Goal: Task Accomplishment & Management: Use online tool/utility

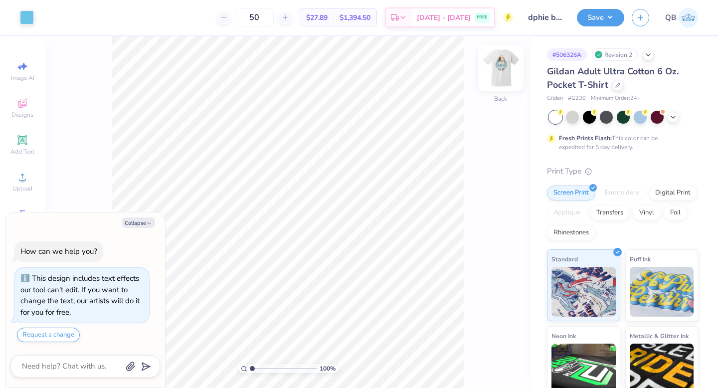
click at [497, 65] on img at bounding box center [501, 68] width 40 height 40
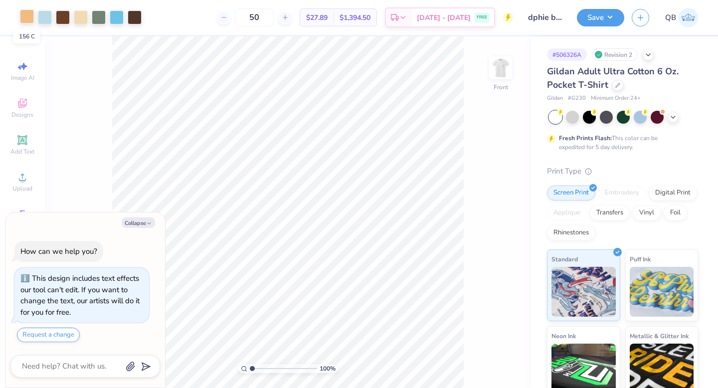
click at [25, 18] on div at bounding box center [27, 16] width 14 height 14
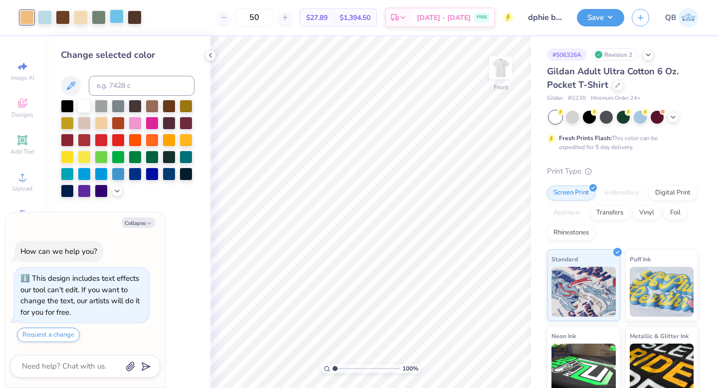
click at [118, 16] on div at bounding box center [117, 16] width 14 height 14
click at [118, 188] on icon at bounding box center [117, 190] width 8 height 8
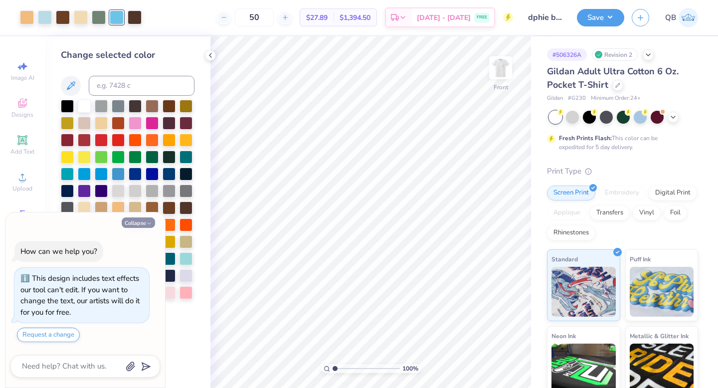
click at [150, 224] on icon "button" at bounding box center [149, 224] width 6 height 6
type textarea "x"
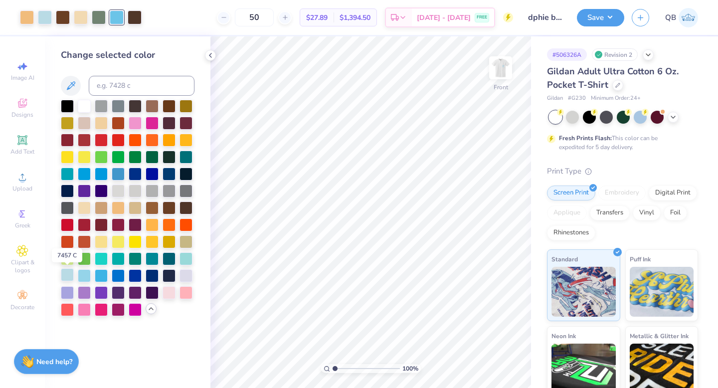
click at [70, 276] on div at bounding box center [67, 274] width 13 height 13
click at [487, 363] on icon at bounding box center [484, 360] width 8 height 9
click at [101, 275] on div at bounding box center [101, 274] width 13 height 13
click at [98, 174] on div at bounding box center [101, 173] width 13 height 13
click at [488, 359] on icon at bounding box center [484, 360] width 10 height 10
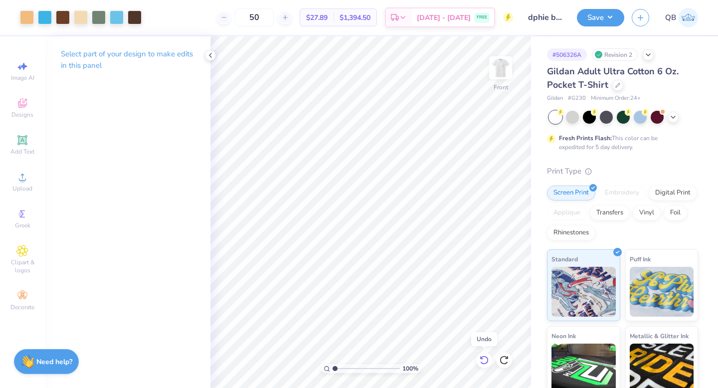
click at [488, 359] on icon at bounding box center [484, 360] width 10 height 10
click at [49, 15] on div at bounding box center [45, 16] width 14 height 14
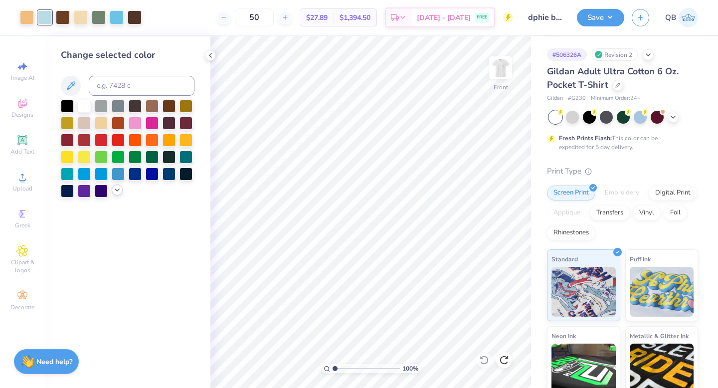
click at [117, 189] on icon at bounding box center [117, 190] width 8 height 8
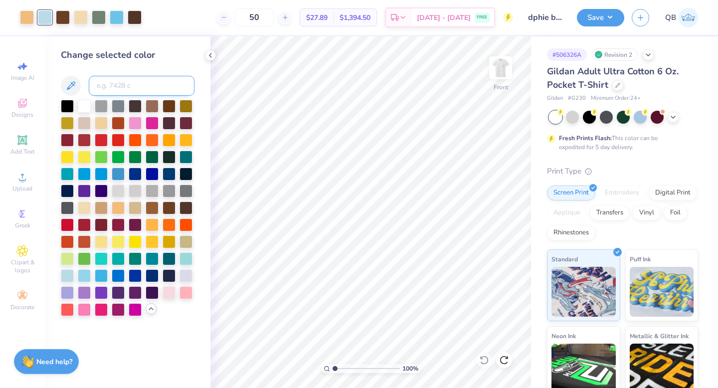
click at [125, 83] on input at bounding box center [142, 86] width 106 height 20
type input "297"
click at [116, 16] on div at bounding box center [117, 16] width 14 height 14
click at [62, 15] on div at bounding box center [63, 16] width 14 height 14
click at [124, 82] on input at bounding box center [142, 86] width 106 height 20
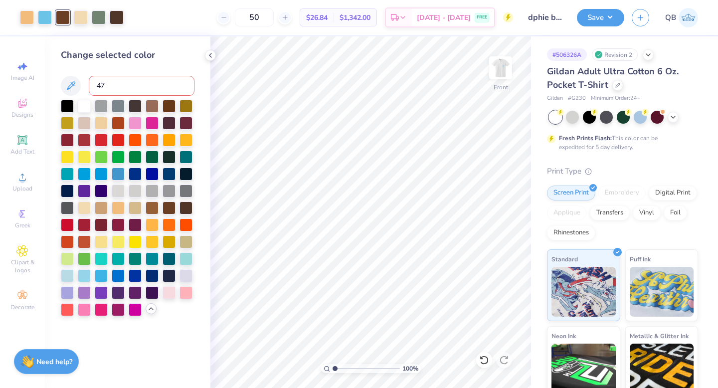
type input "476"
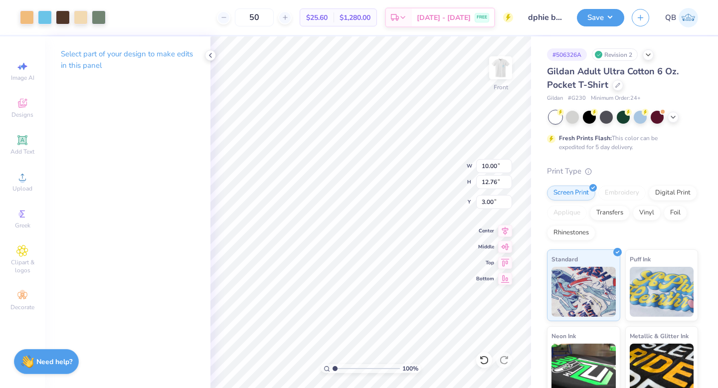
type input "5.98"
click at [611, 15] on button "Save" at bounding box center [600, 15] width 47 height 17
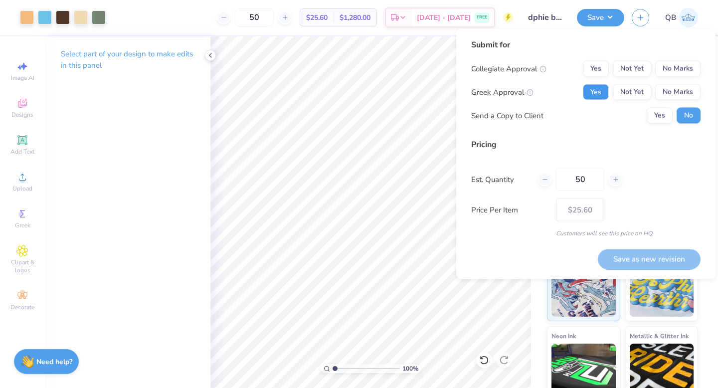
click at [596, 92] on button "Yes" at bounding box center [596, 92] width 26 height 16
click at [666, 68] on button "No Marks" at bounding box center [678, 69] width 45 height 16
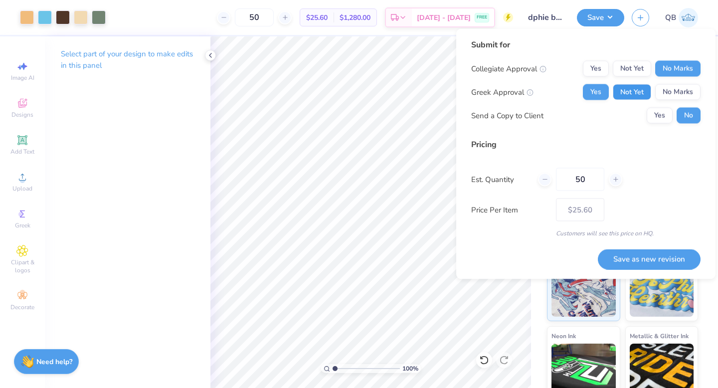
click at [640, 87] on button "Not Yet" at bounding box center [632, 92] width 38 height 16
click at [644, 257] on button "Save as new revision" at bounding box center [649, 259] width 103 height 20
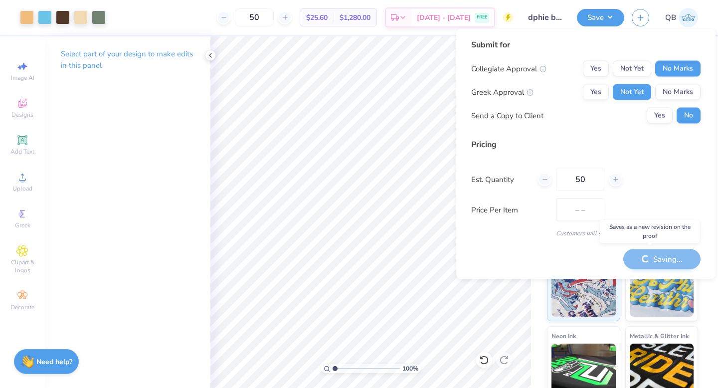
type input "$25.60"
